Goal: Complete application form

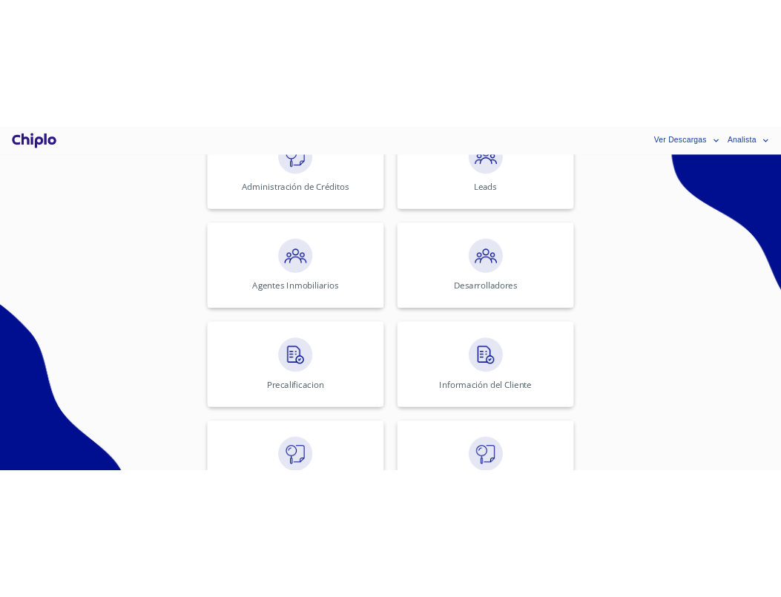
scroll to position [459, 0]
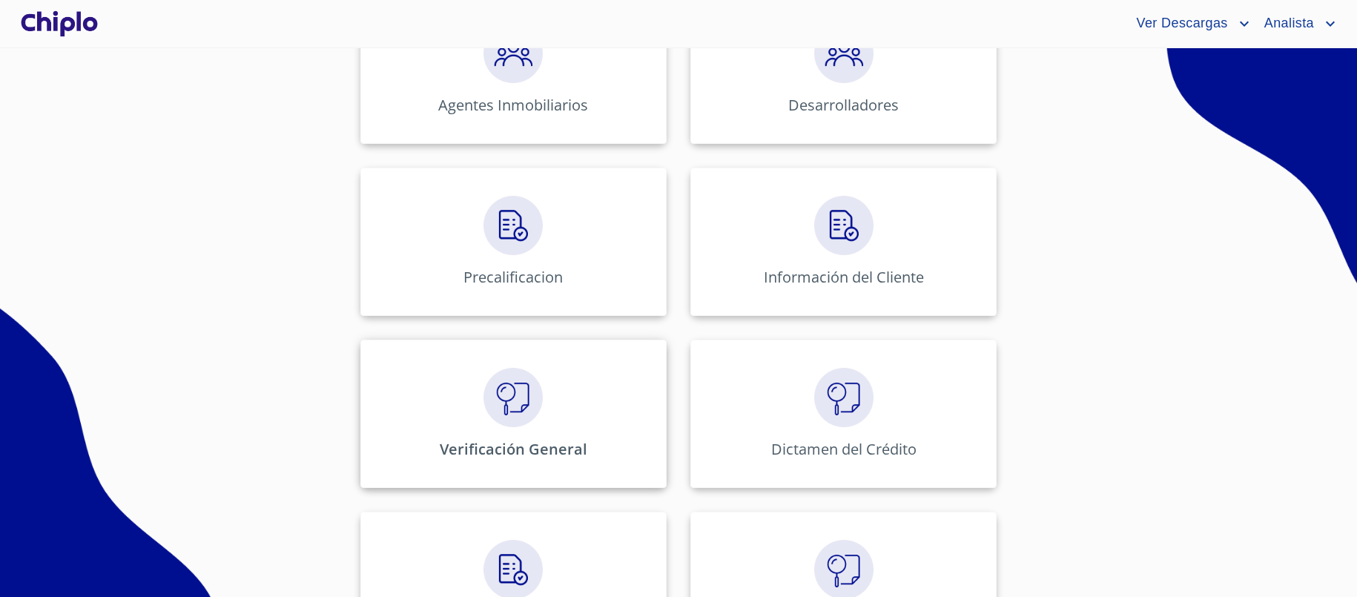
click at [633, 365] on div "Verificación General" at bounding box center [513, 414] width 306 height 148
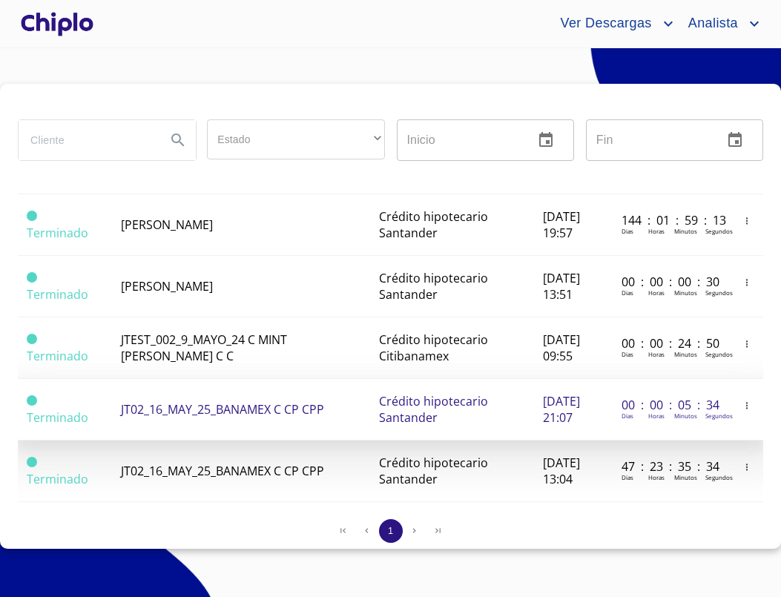
scroll to position [1280, 0]
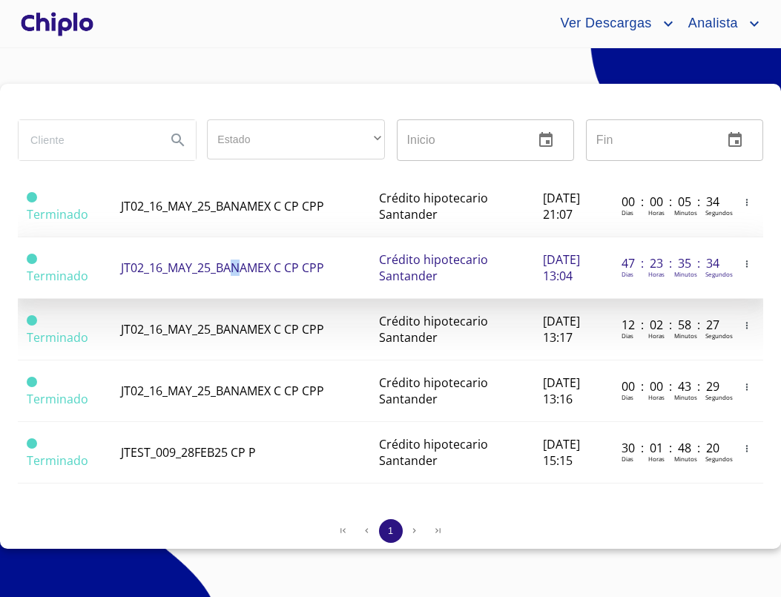
click at [237, 260] on span "JT02_16_MAY_25_BANAMEX C CP CPP" at bounding box center [222, 268] width 203 height 16
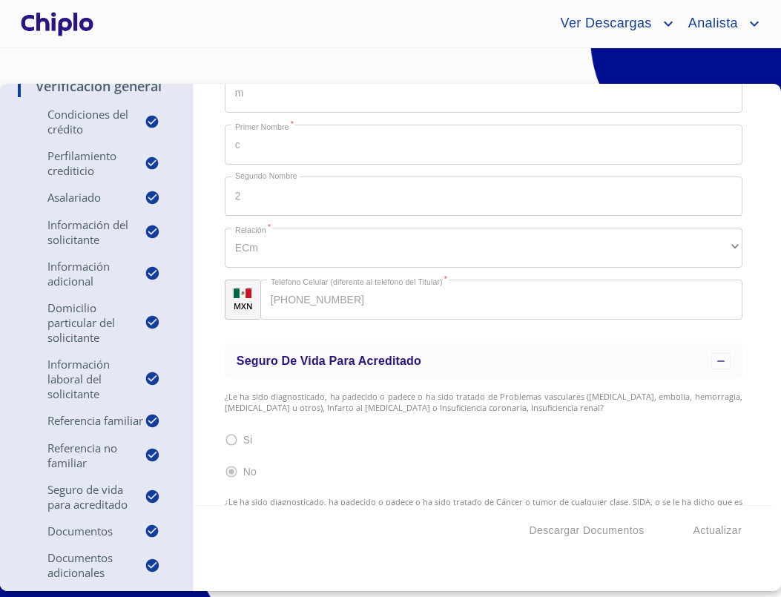
scroll to position [316, 0]
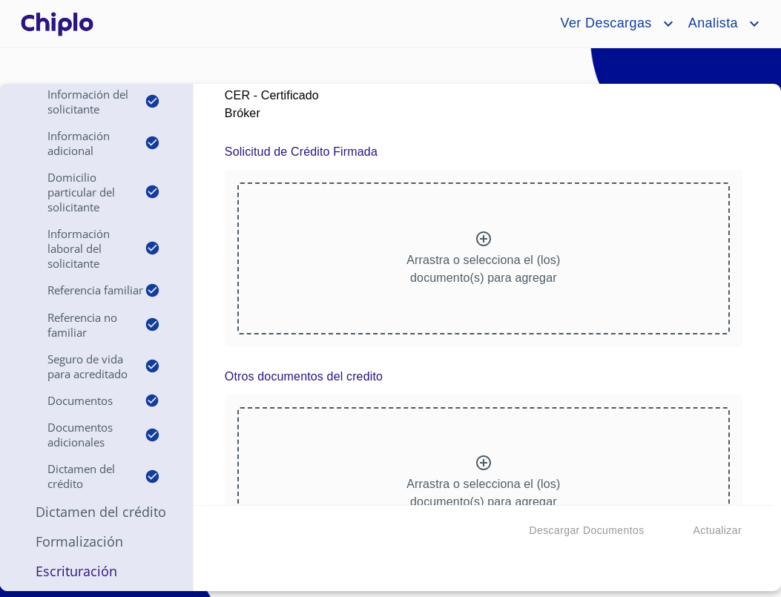
click at [223, 396] on div "Verificación General Condiciones del Crédito Selecciona tu producto   * Adquisi…" at bounding box center [484, 294] width 580 height 421
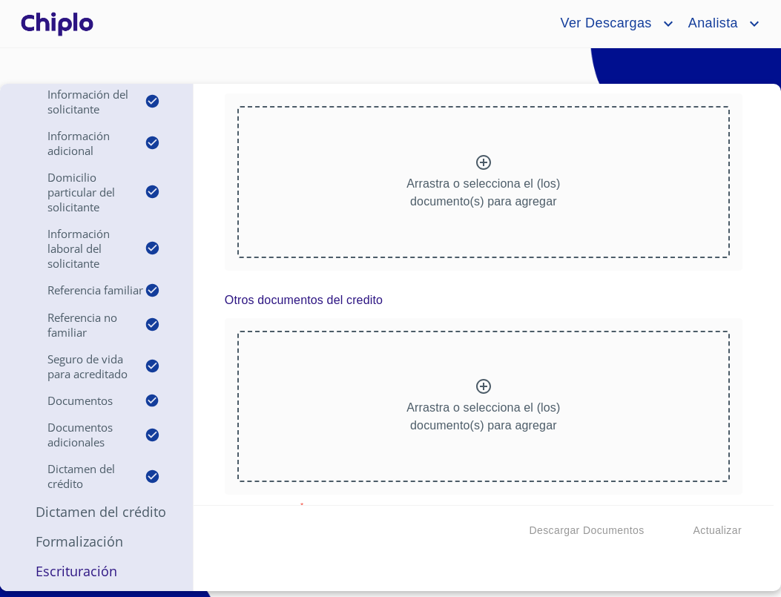
scroll to position [8361, 0]
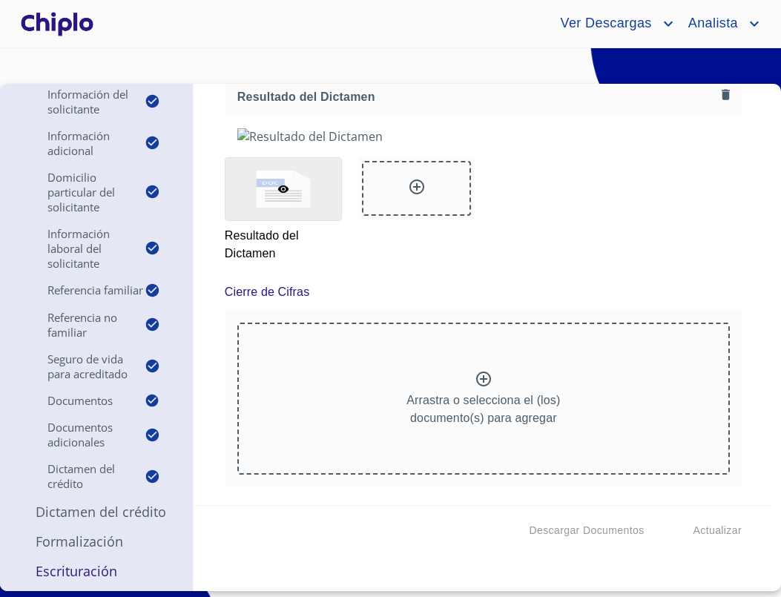
click at [217, 397] on div "Verificación General Condiciones del Crédito Selecciona tu producto   * Adquisi…" at bounding box center [484, 294] width 580 height 421
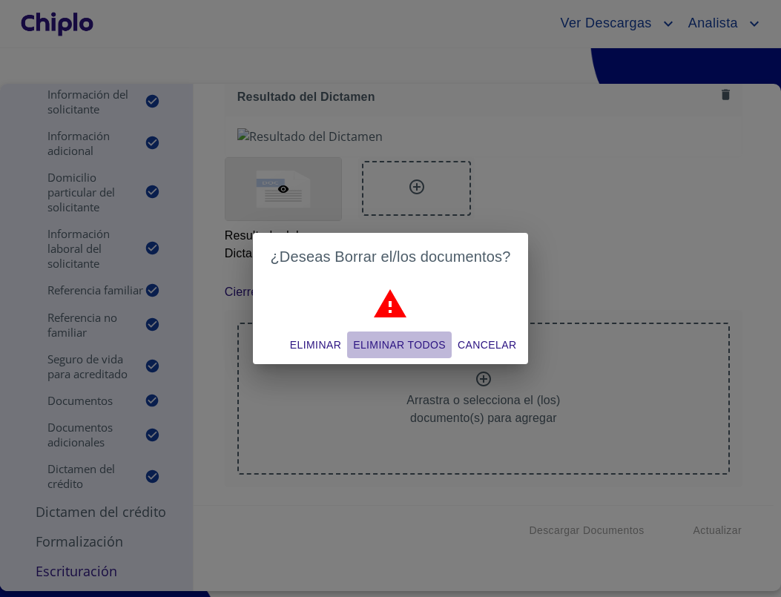
drag, startPoint x: 474, startPoint y: 318, endPoint x: 445, endPoint y: 340, distance: 36.0
click at [441, 342] on button "Eliminar todos" at bounding box center [399, 345] width 105 height 27
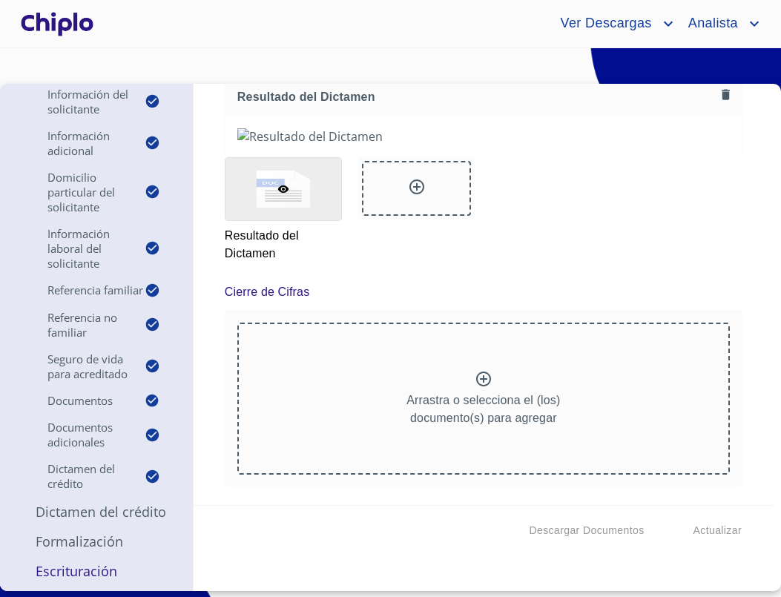
scroll to position [12082, 0]
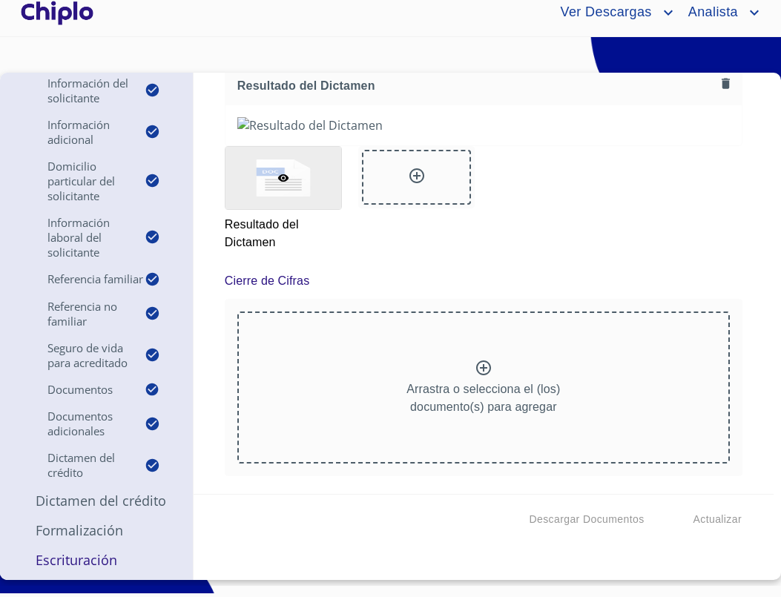
scroll to position [11941, 0]
